Goal: Find specific page/section: Find specific page/section

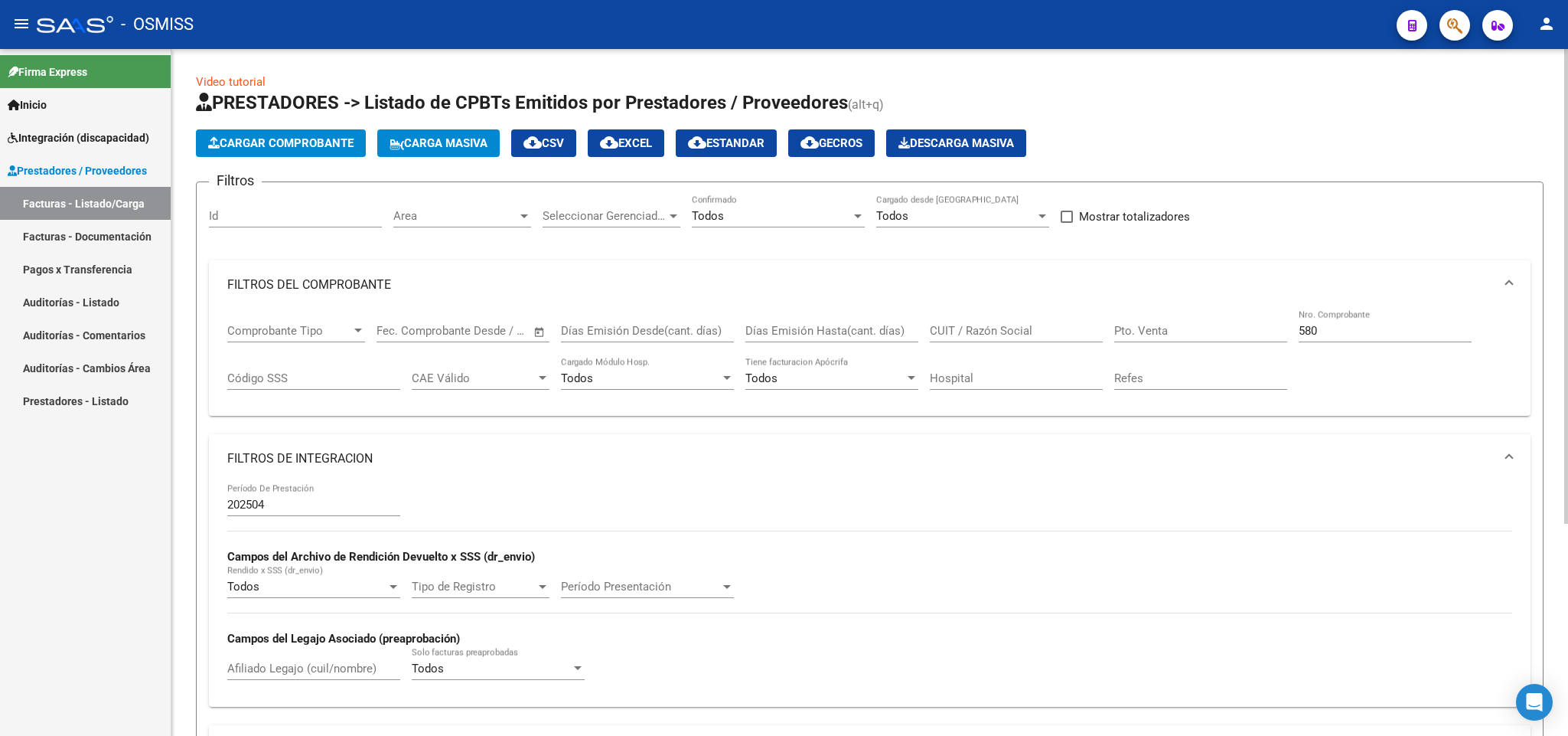
scroll to position [0, 977]
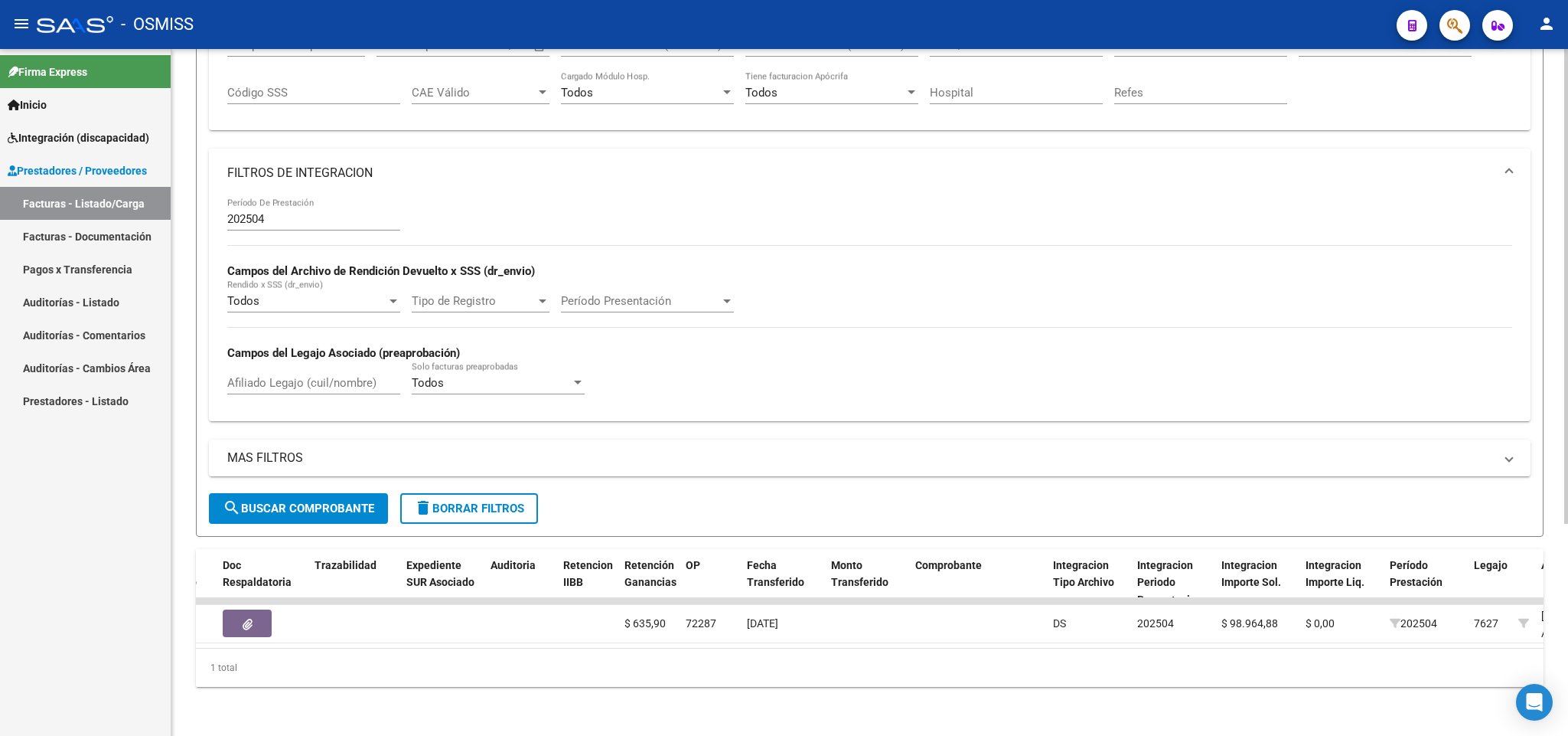
click at [505, 501] on span "delete Borrar Filtros" at bounding box center [468, 508] width 110 height 14
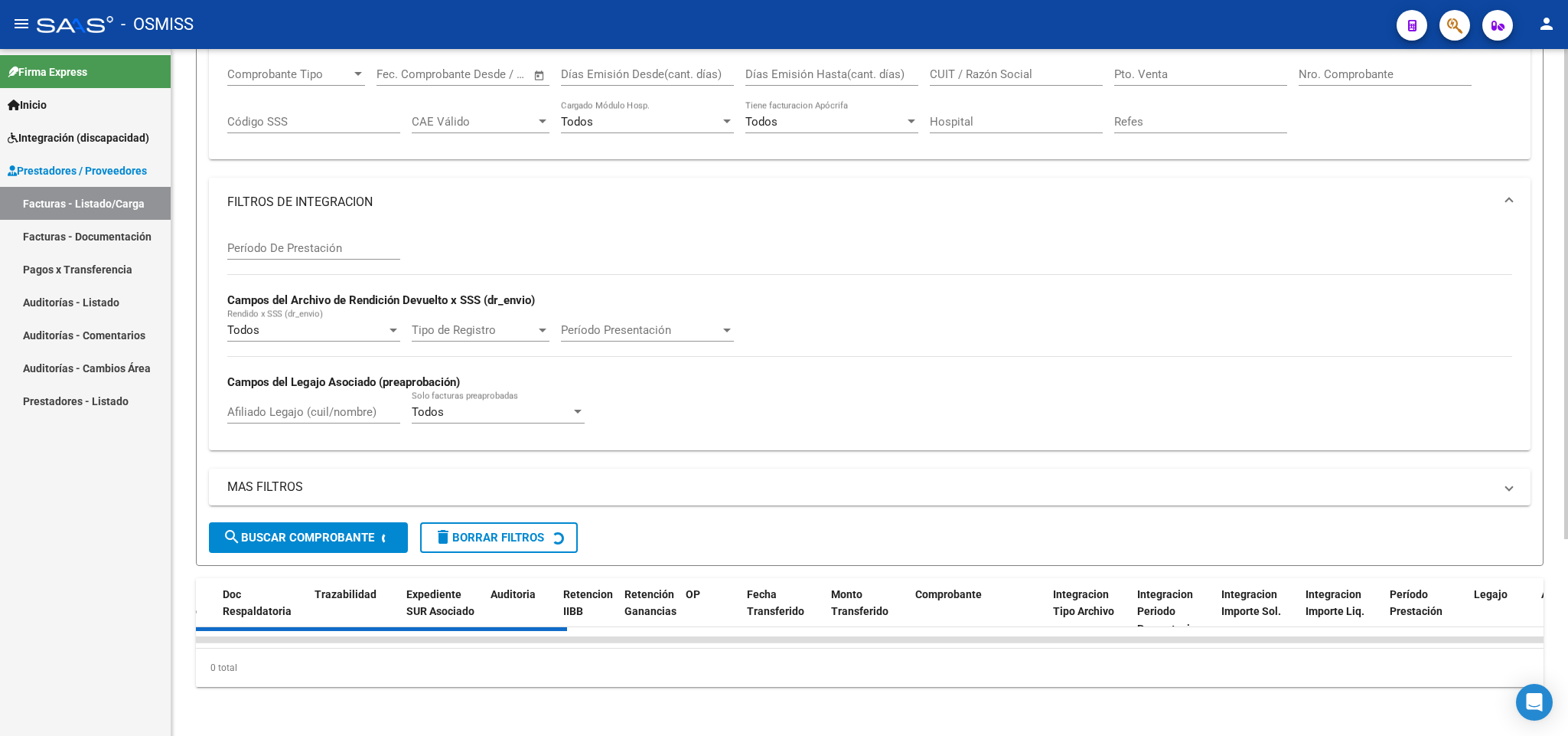
scroll to position [0, 0]
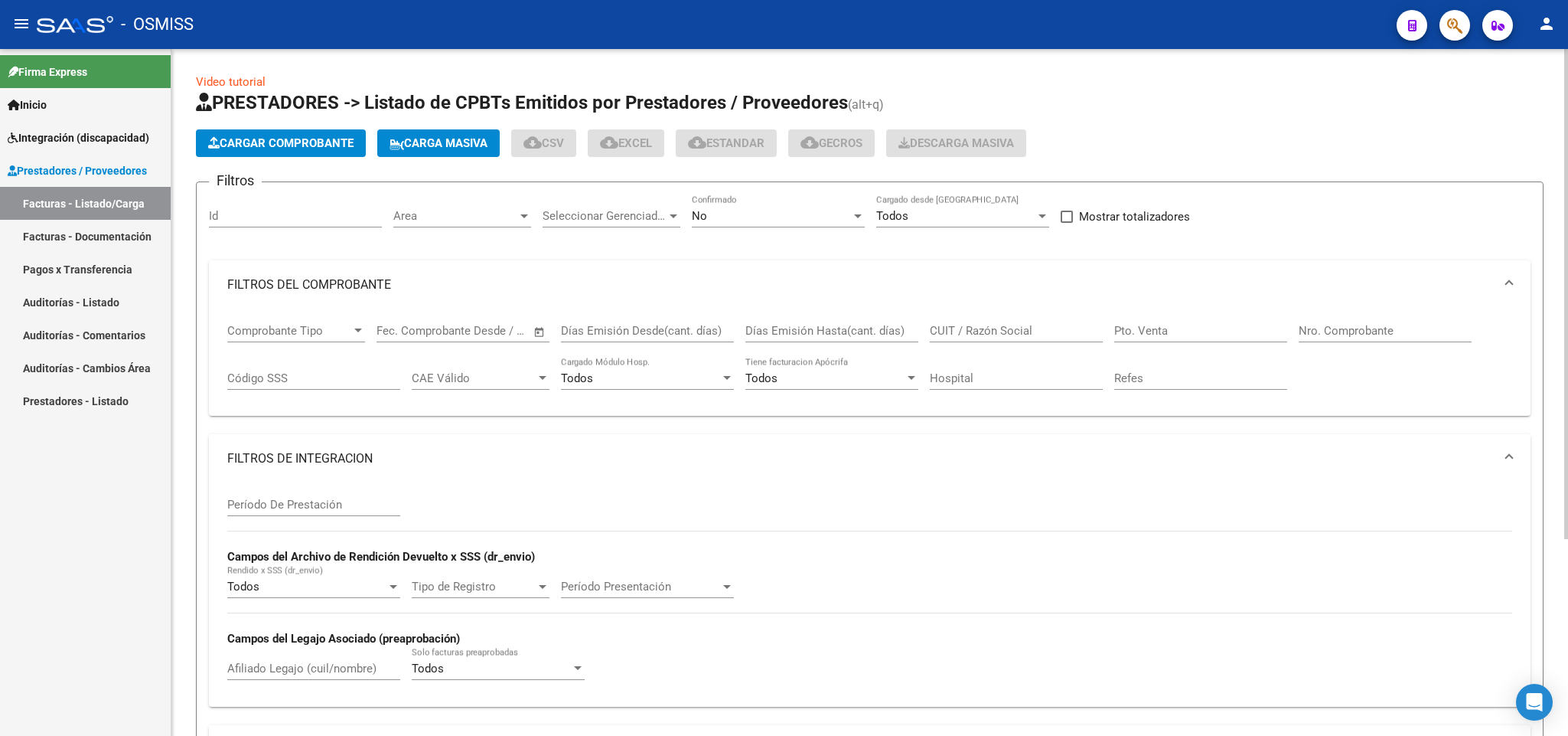
click at [785, 210] on div "No" at bounding box center [772, 216] width 160 height 14
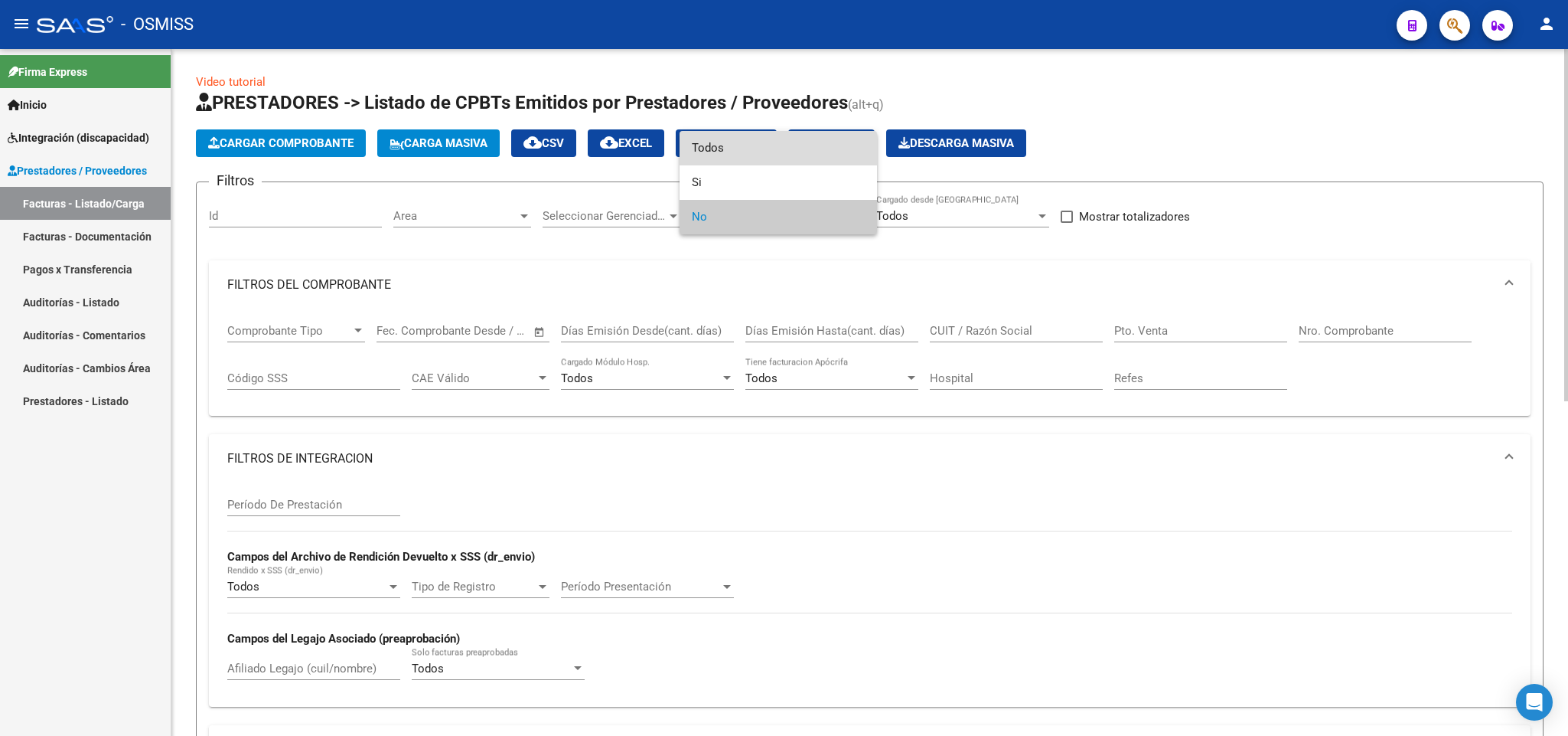
drag, startPoint x: 742, startPoint y: 149, endPoint x: 1084, endPoint y: 273, distance: 363.8
click at [744, 148] on span "Todos" at bounding box center [778, 148] width 173 height 34
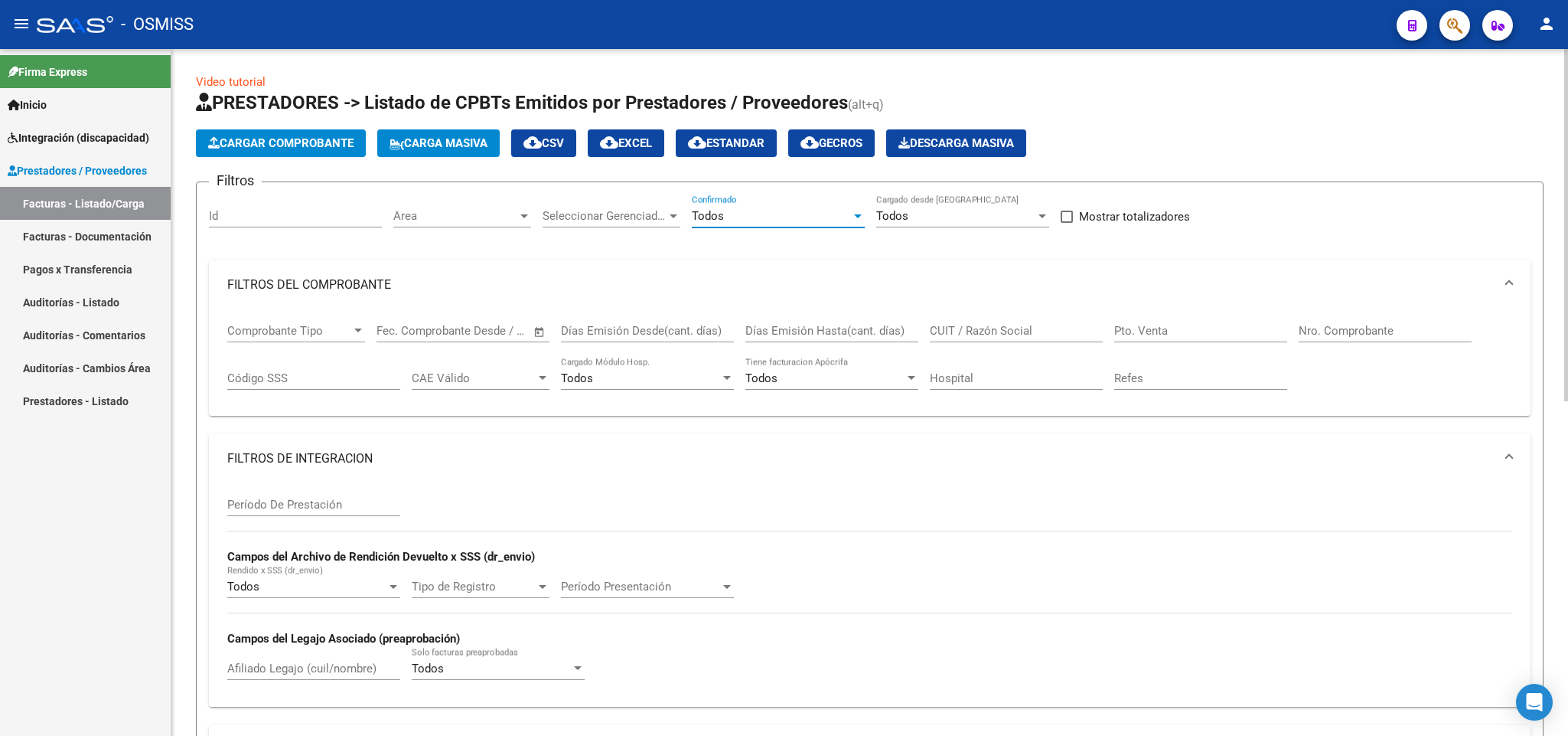
click at [1173, 326] on input "Pto. Venta" at bounding box center [1200, 331] width 173 height 14
type input "2"
click at [1413, 322] on div "Nro. Comprobante" at bounding box center [1385, 325] width 173 height 33
type input "1138"
click at [361, 503] on input "Período De Prestación" at bounding box center [314, 504] width 173 height 14
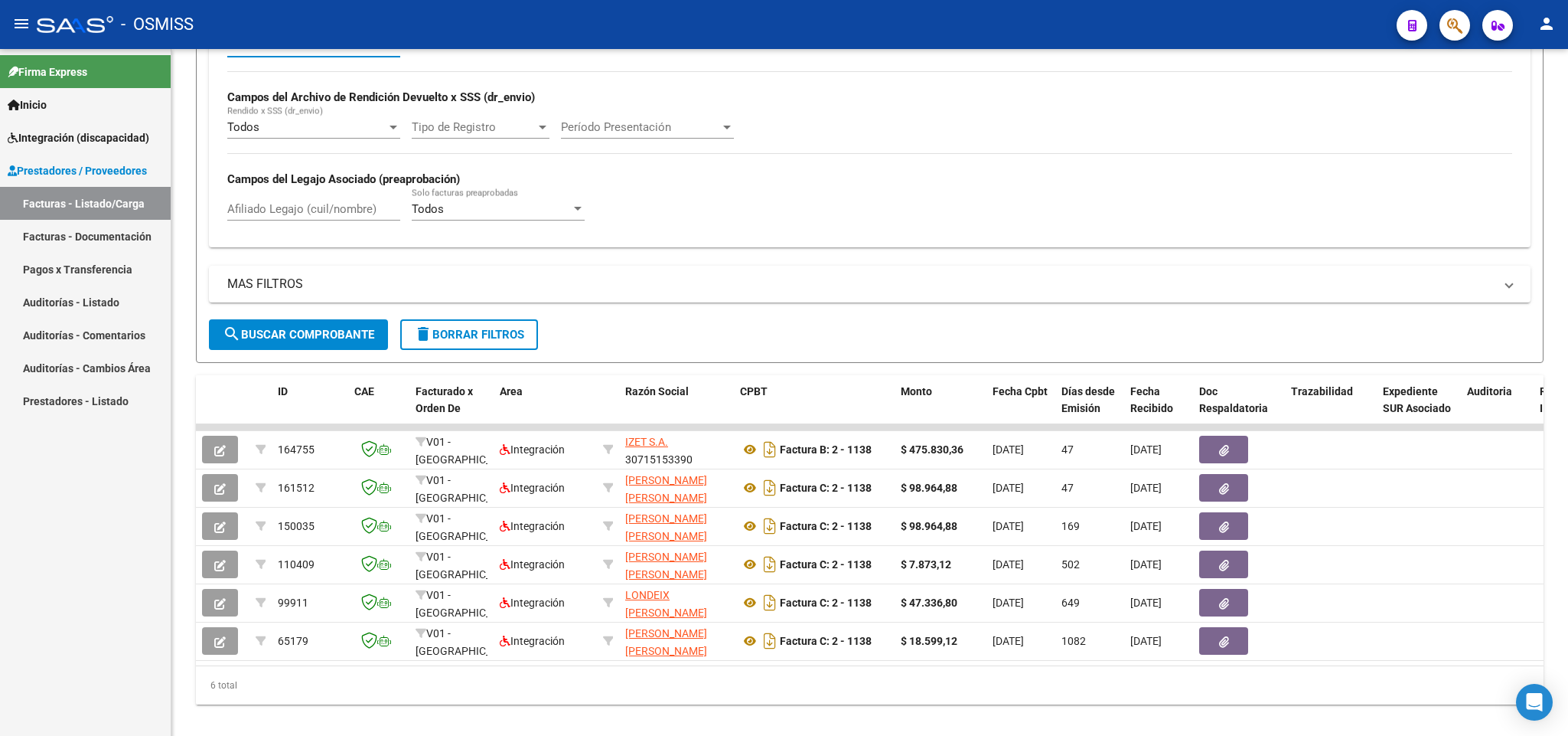
type input "202507"
drag, startPoint x: 289, startPoint y: 214, endPoint x: 300, endPoint y: 206, distance: 13.6
click at [292, 212] on input "Afiliado Legajo (cuil/nombre)" at bounding box center [314, 209] width 173 height 14
type input "[PERSON_NAME]"
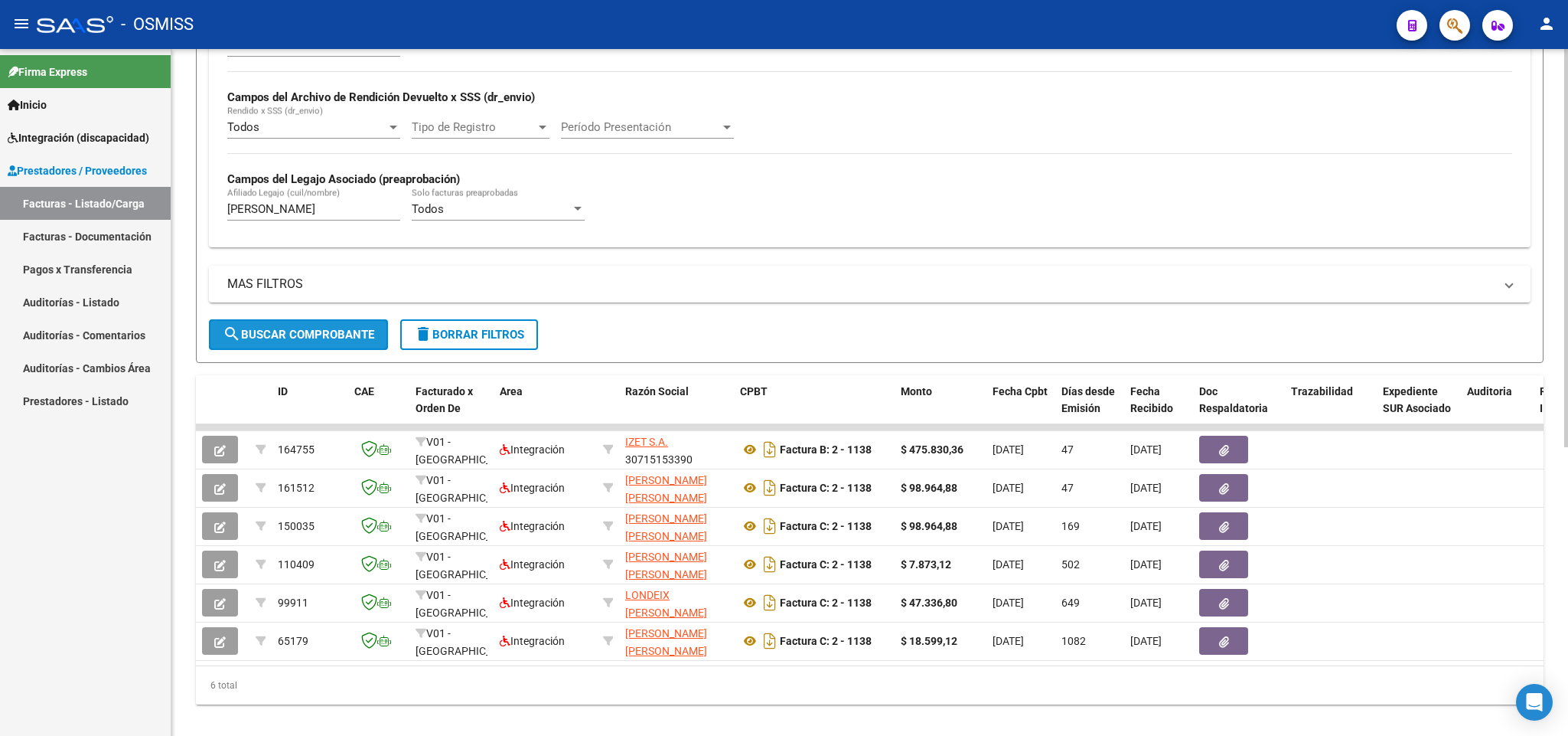
click at [313, 341] on span "search Buscar Comprobante" at bounding box center [299, 335] width 152 height 14
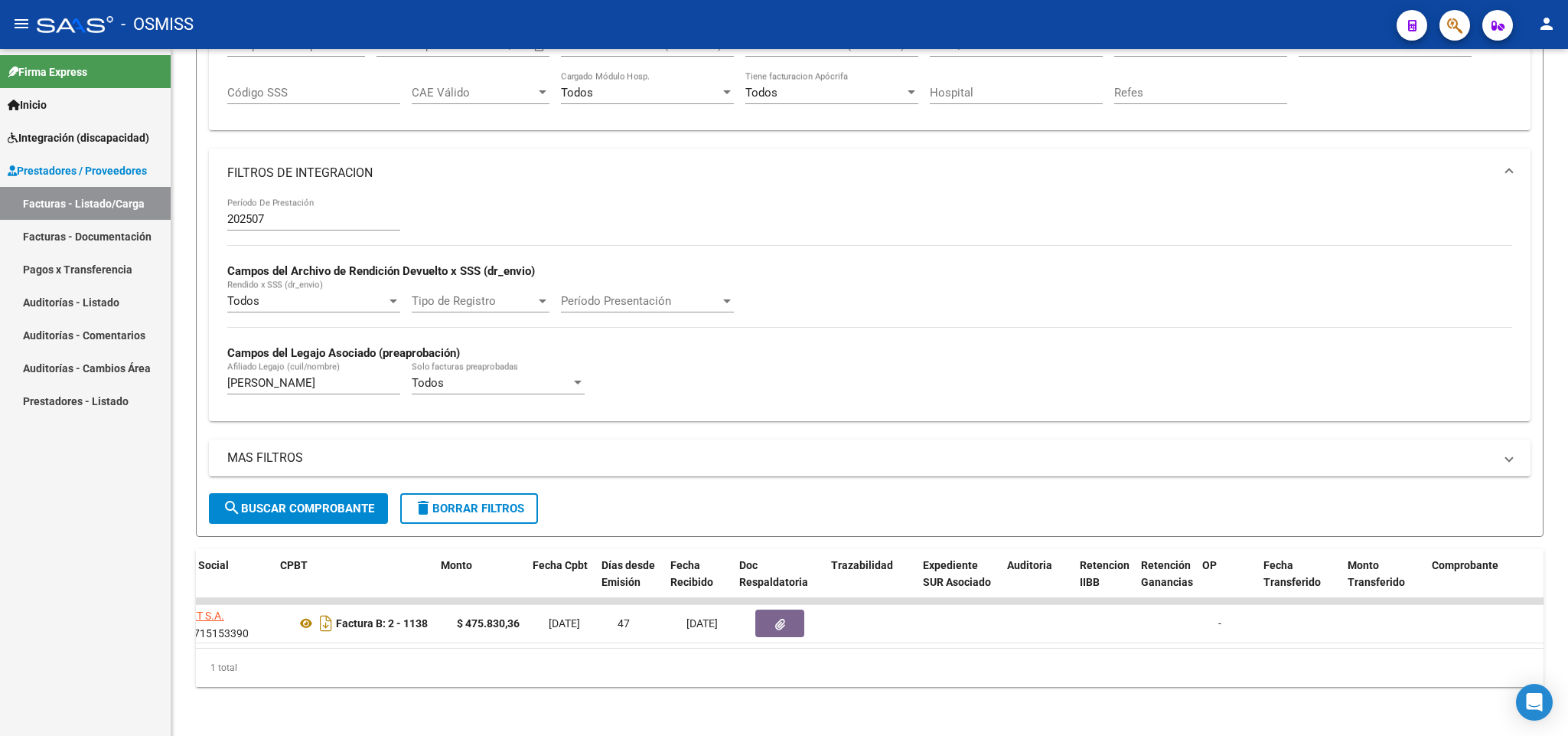
scroll to position [0, 435]
